Goal: Use online tool/utility: Use online tool/utility

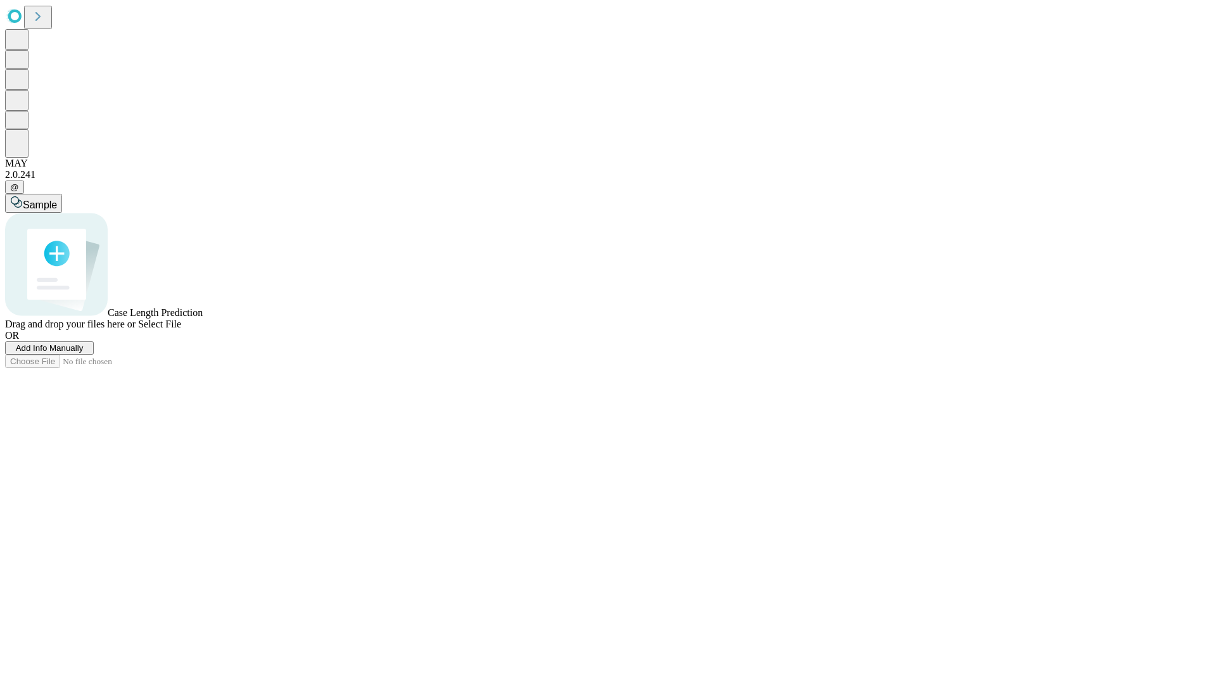
click at [181, 329] on span "Select File" at bounding box center [159, 324] width 43 height 11
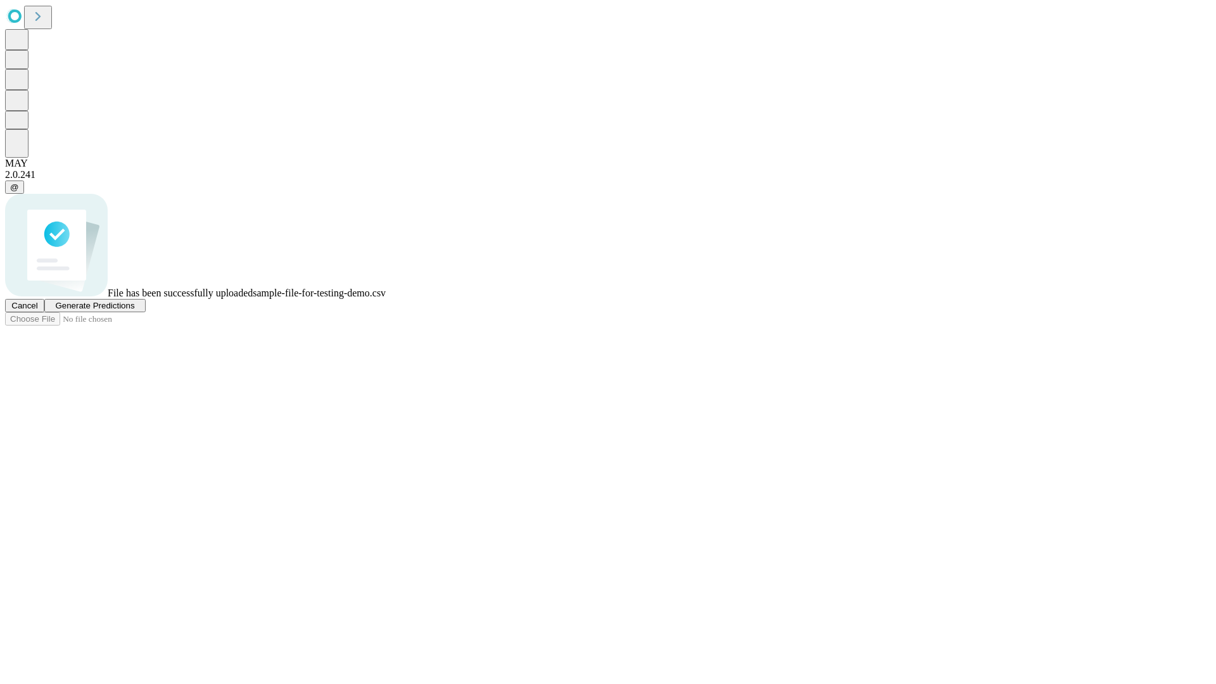
click at [134, 310] on span "Generate Predictions" at bounding box center [94, 306] width 79 height 10
